Goal: Check status: Check status

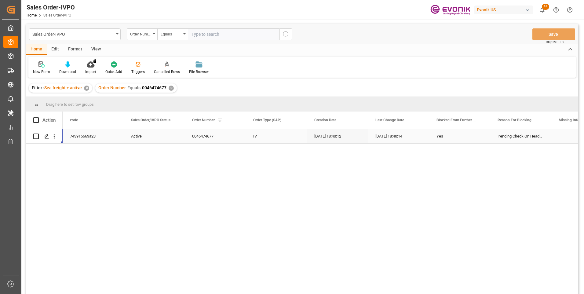
click at [206, 31] on input "text" at bounding box center [234, 34] width 92 height 12
paste input "2007157434"
type input "2007157434"
click at [284, 35] on icon "search button" at bounding box center [285, 34] width 7 height 7
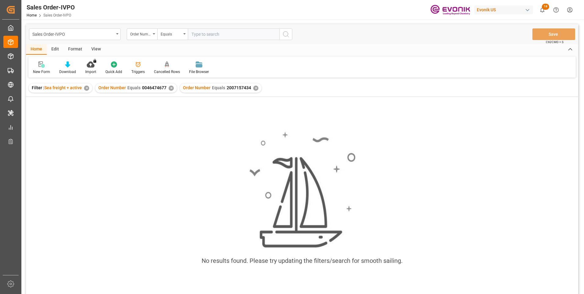
click at [170, 89] on div "✕" at bounding box center [171, 87] width 5 height 5
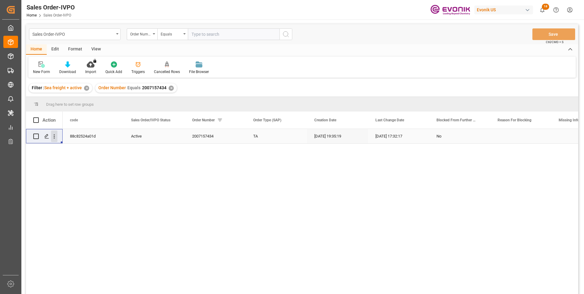
click at [55, 136] on icon "open menu" at bounding box center [54, 136] width 6 height 6
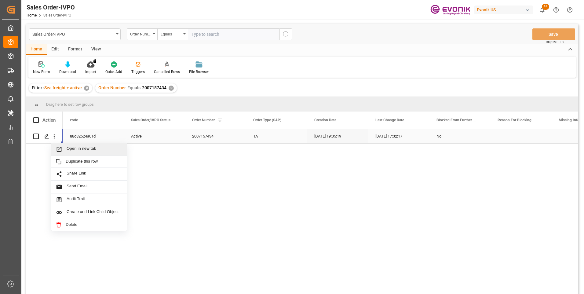
click at [73, 151] on span "Open in new tab" at bounding box center [95, 149] width 56 height 6
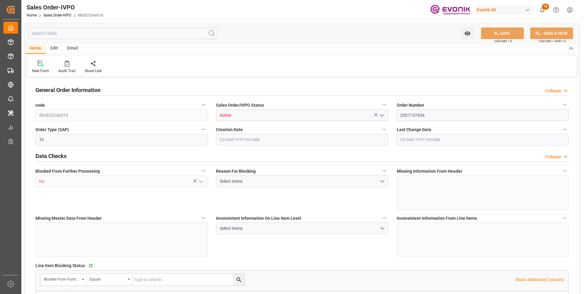
type input "ESBCN"
type input "0"
type input "1"
type input "2"
type input "19801.04"
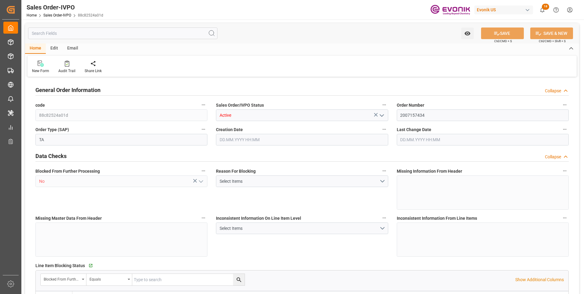
type input "0"
type input "17000"
type input "30"
type input "02.09.2025 19:35"
type input "03.09.2025 17:32"
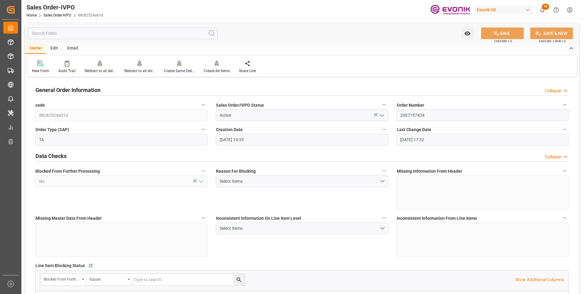
click at [124, 32] on input "text" at bounding box center [122, 33] width 189 height 12
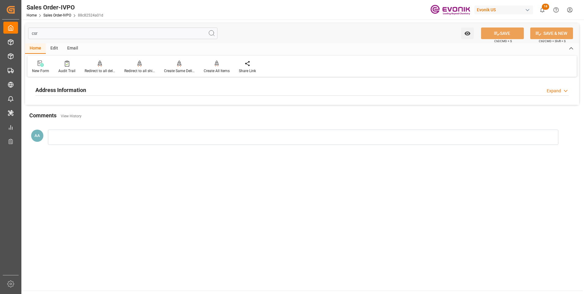
type input "csr"
click at [73, 89] on h2 "Address Information" at bounding box center [60, 90] width 51 height 8
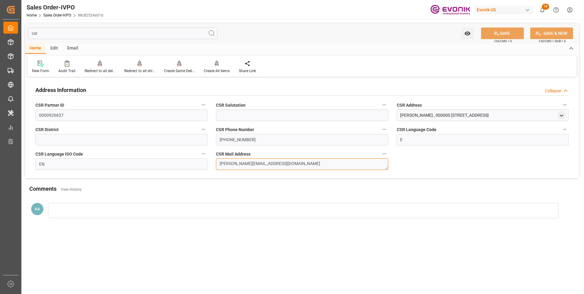
drag, startPoint x: 278, startPoint y: 165, endPoint x: 211, endPoint y: 164, distance: 66.6
click at [211, 164] on div "Address Information Collapse CSR Partner ID 0000926637 CSR Salutation CSR Addre…" at bounding box center [302, 128] width 554 height 100
